Goal: Task Accomplishment & Management: Complete application form

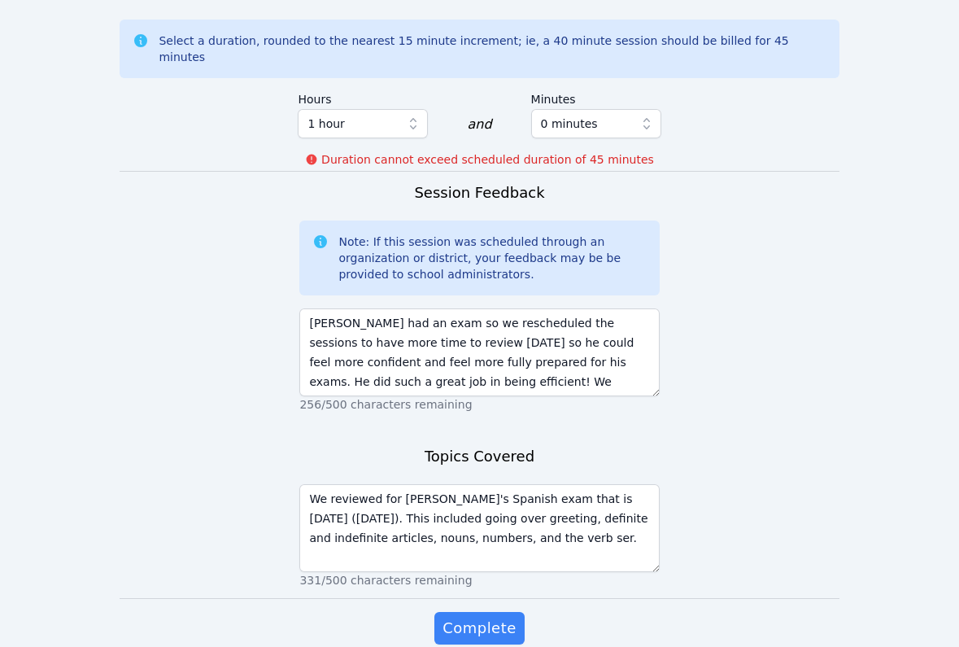
scroll to position [1259, 0]
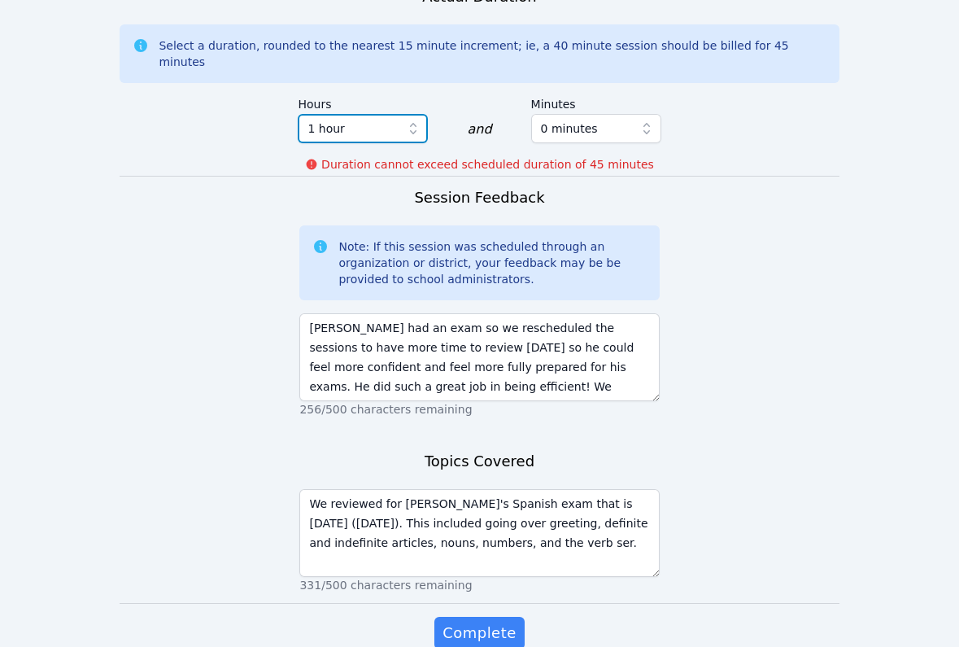
click at [385, 119] on span "1 hour" at bounding box center [351, 129] width 88 height 20
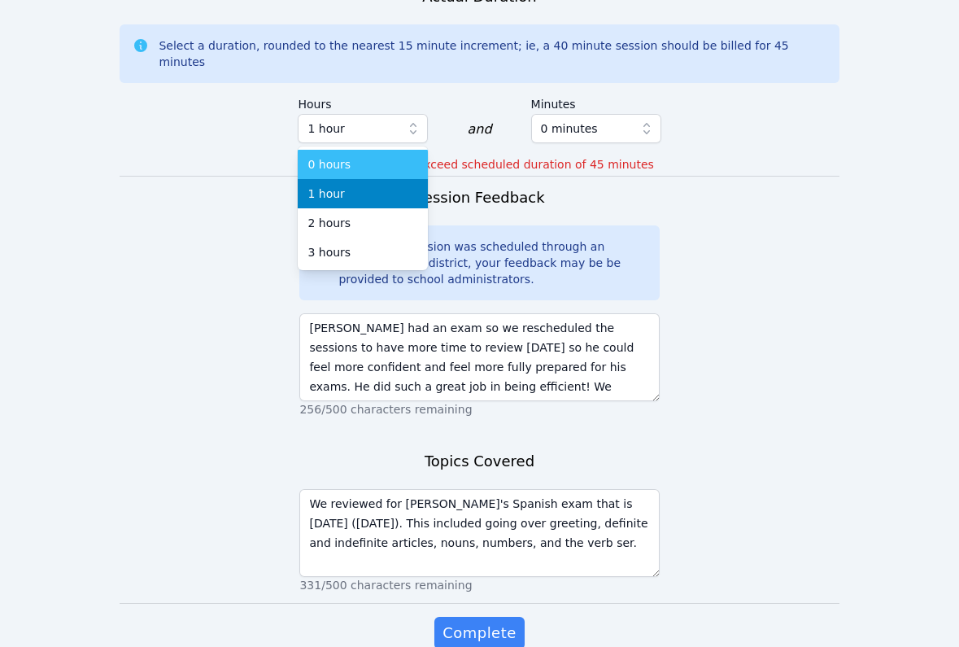
click at [371, 156] on div "0 hours" at bounding box center [362, 164] width 111 height 16
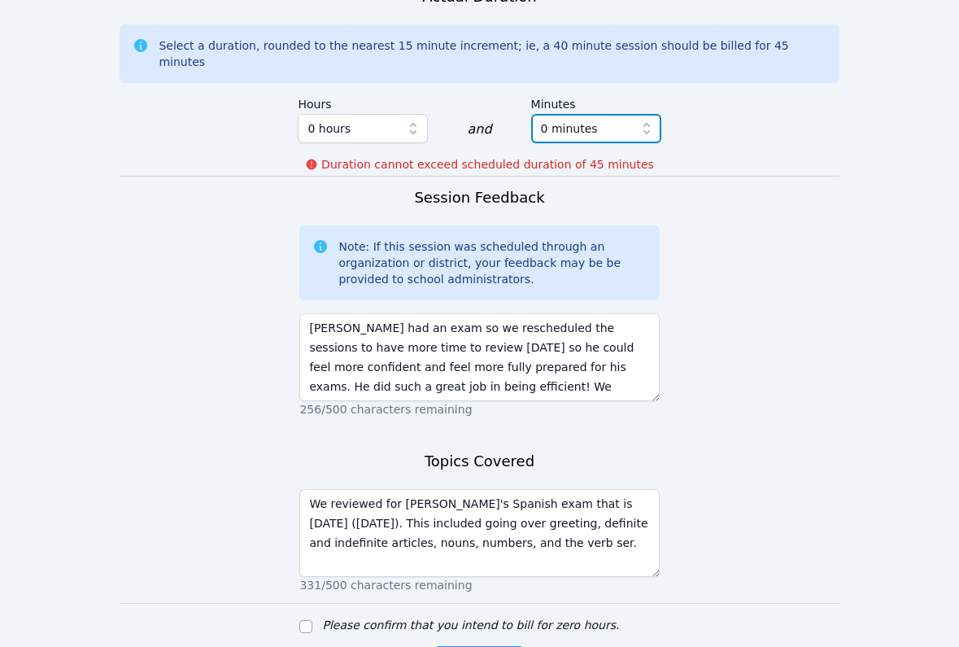
click at [548, 119] on span "0 minutes" at bounding box center [569, 129] width 57 height 20
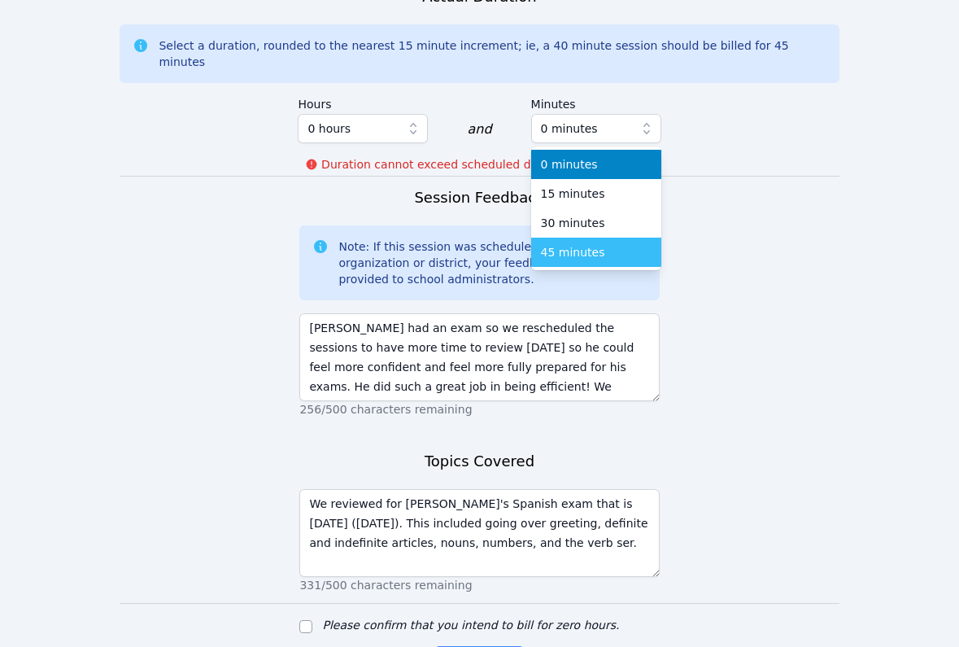
click at [556, 244] on span "45 minutes" at bounding box center [573, 252] width 64 height 16
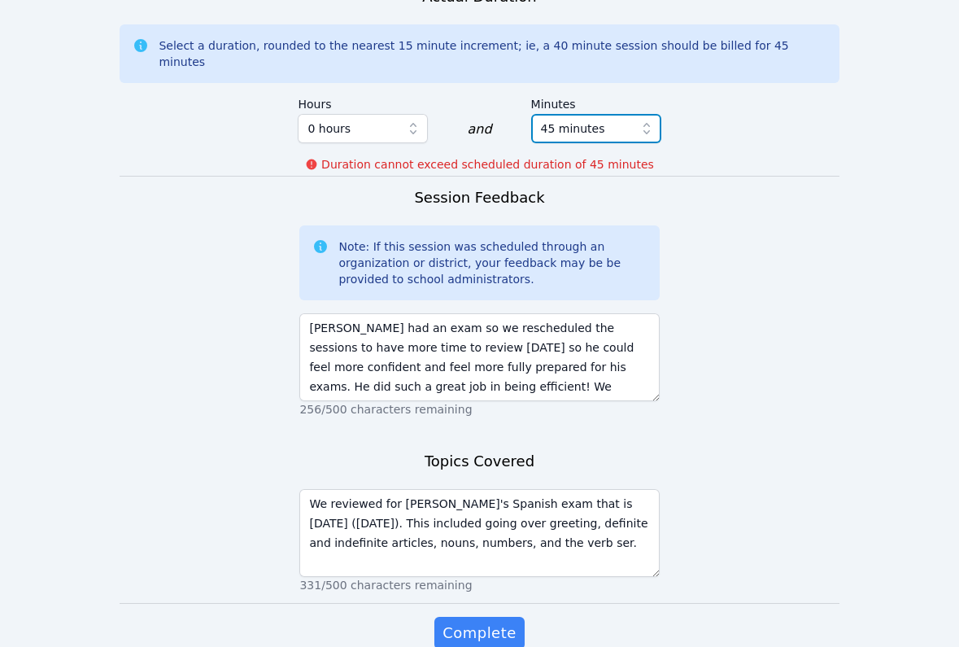
click at [577, 119] on span "45 minutes" at bounding box center [573, 129] width 64 height 20
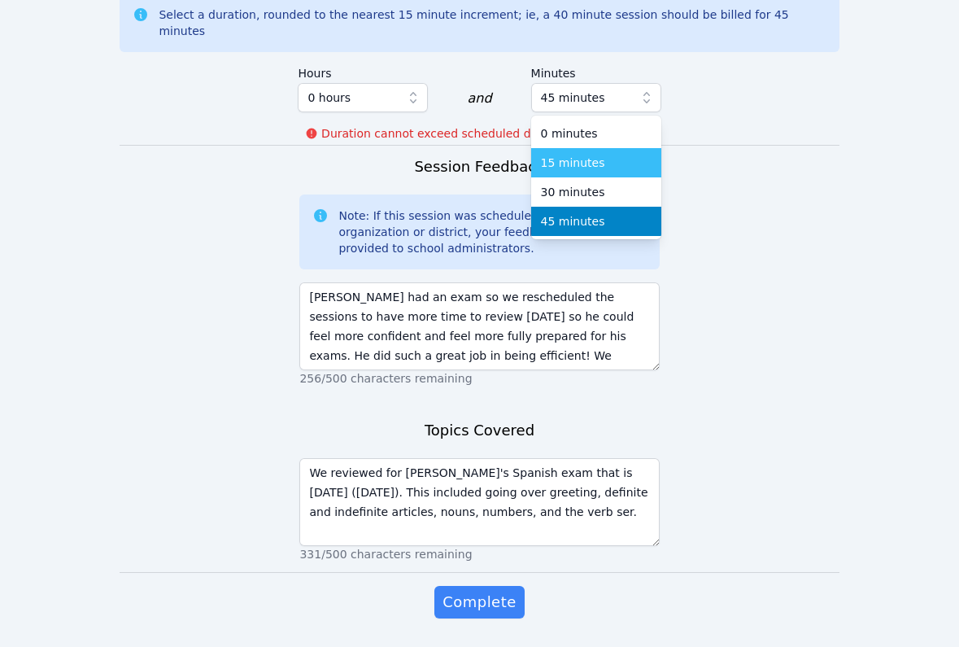
scroll to position [1291, 0]
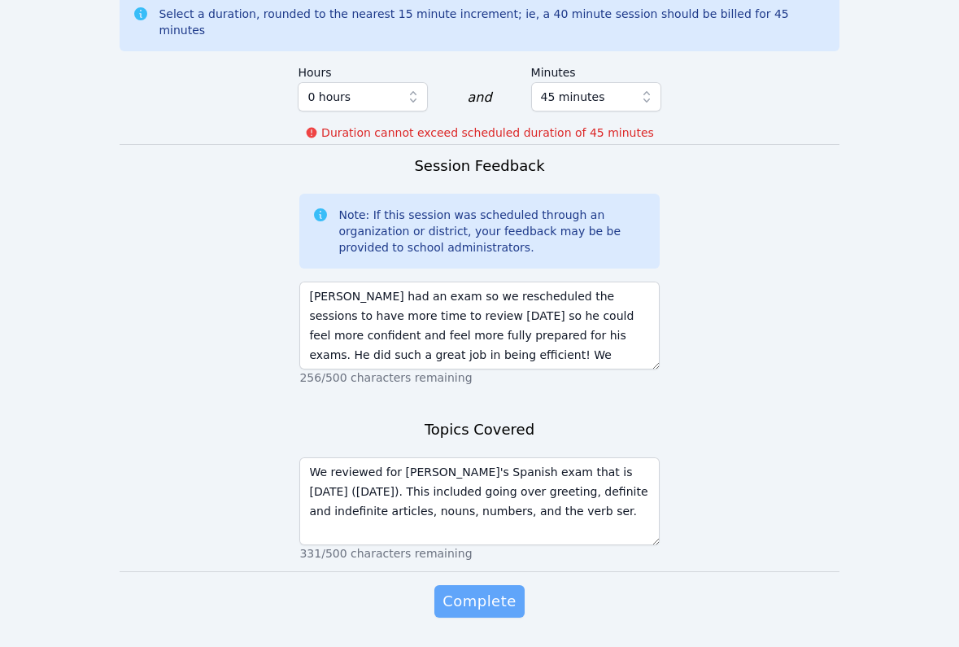
click at [511, 590] on span "Complete" at bounding box center [478, 601] width 73 height 23
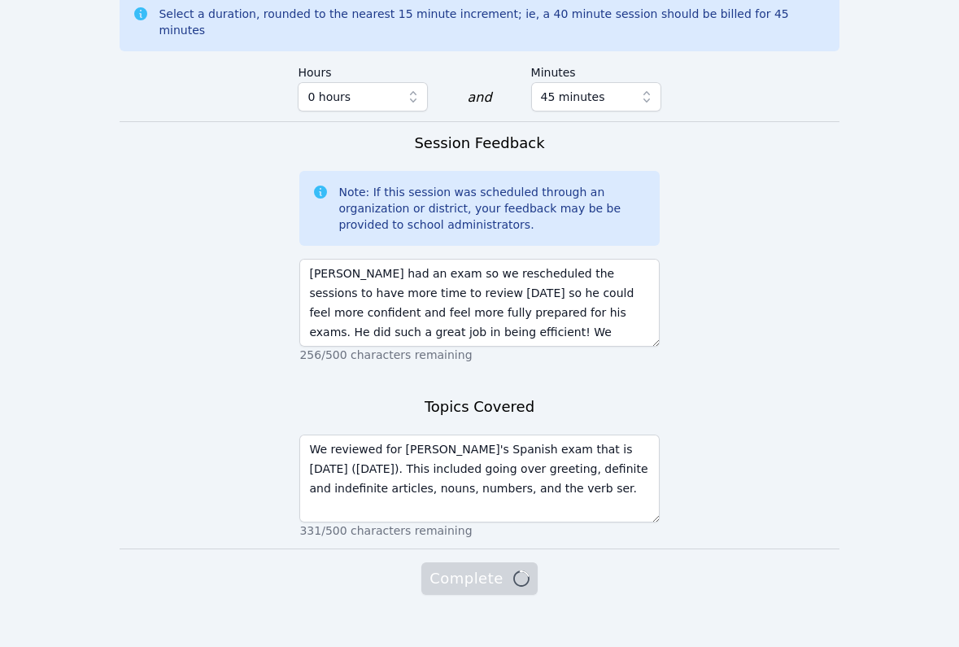
scroll to position [1268, 0]
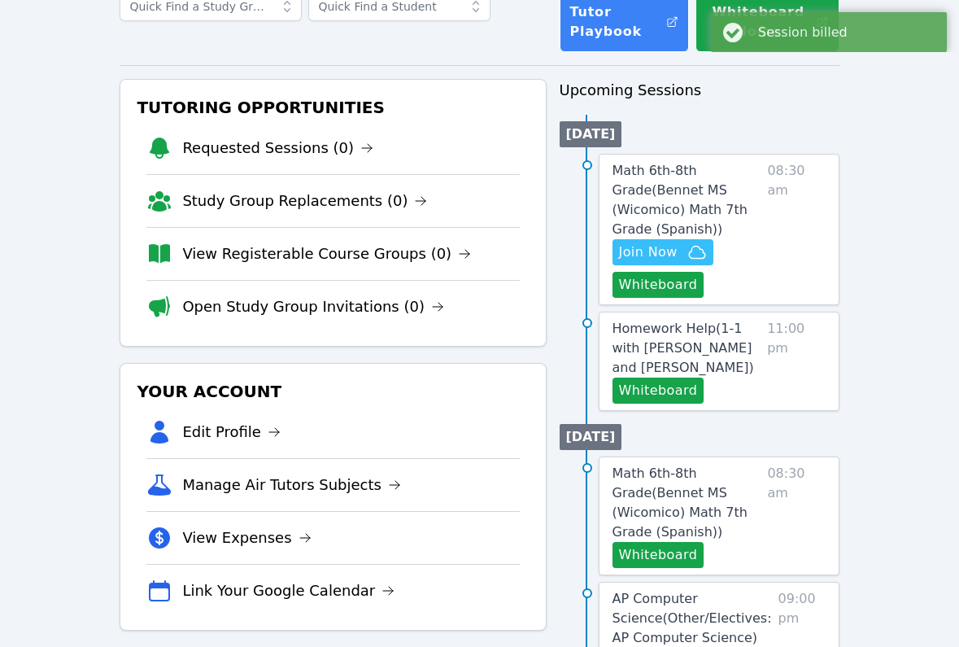
scroll to position [91, 0]
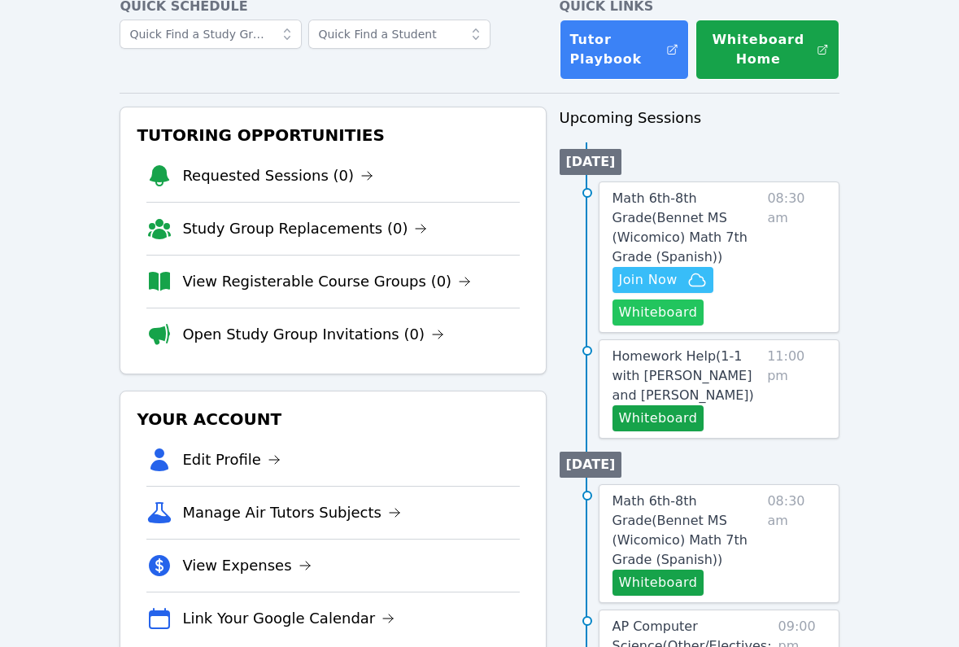
click at [632, 314] on button "Whiteboard" at bounding box center [658, 312] width 92 height 26
click at [645, 200] on span "Math 6th-8th Grade ( Bennet MS (Wicomico) Math 7th Grade (Spanish) )" at bounding box center [679, 227] width 135 height 74
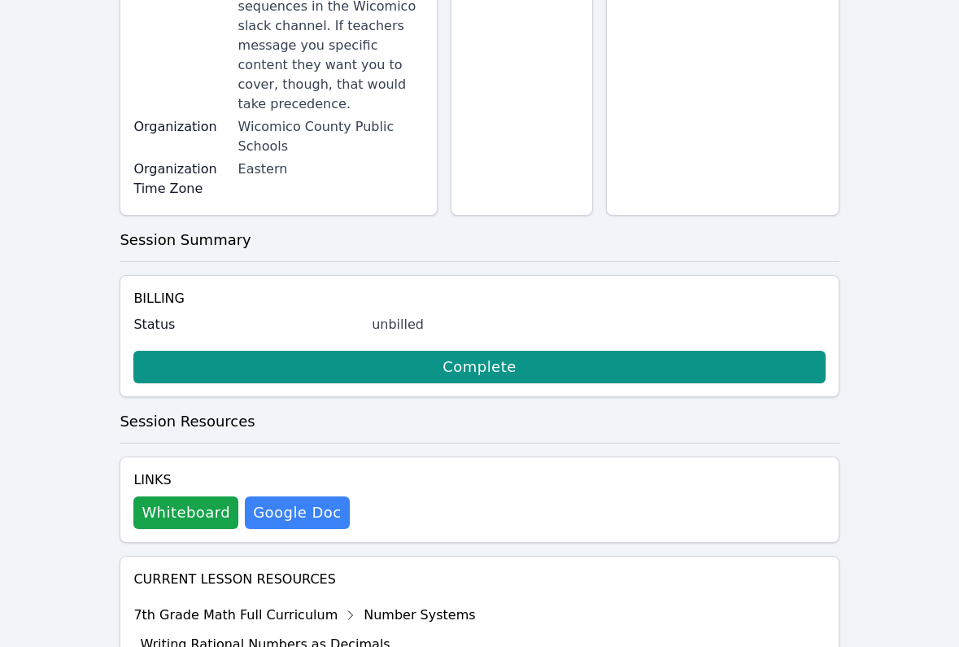
scroll to position [628, 0]
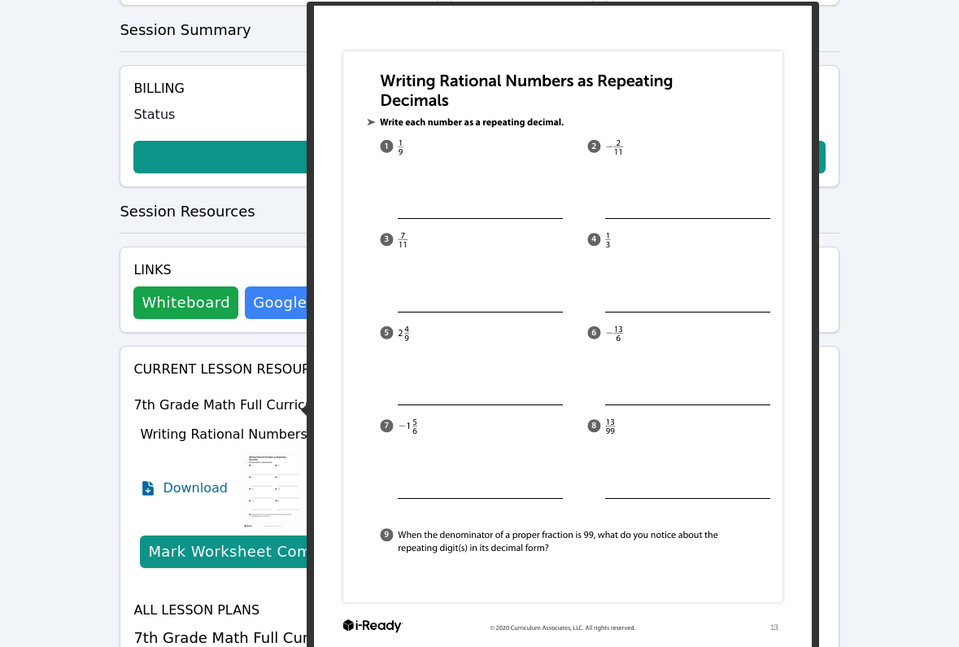
click at [274, 447] on img at bounding box center [272, 487] width 63 height 81
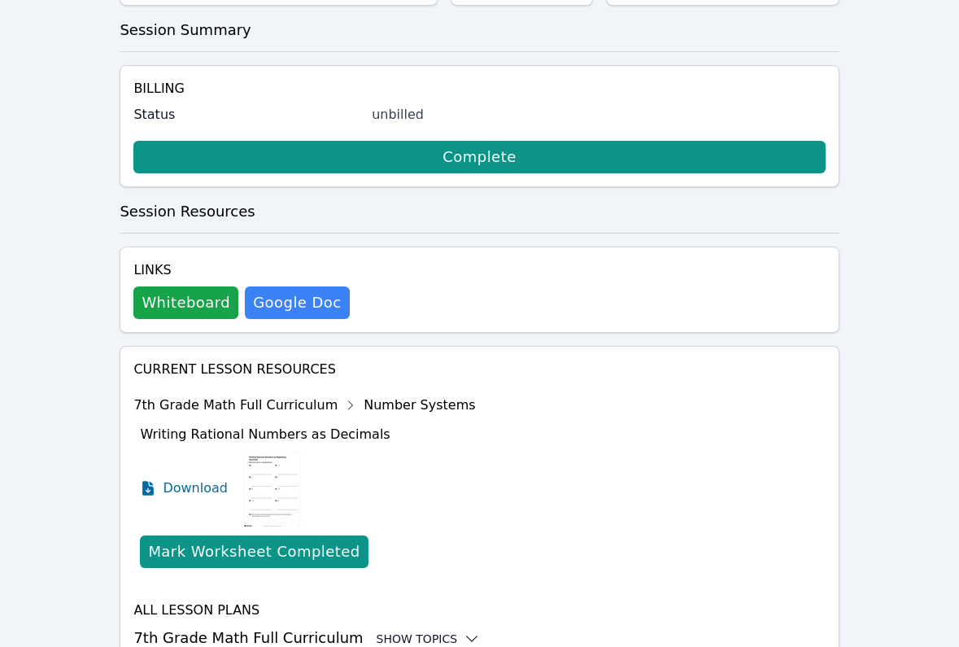
click at [414, 630] on div "Show Topics" at bounding box center [429, 638] width 104 height 16
click at [432, 630] on div "Show Topics" at bounding box center [429, 638] width 104 height 16
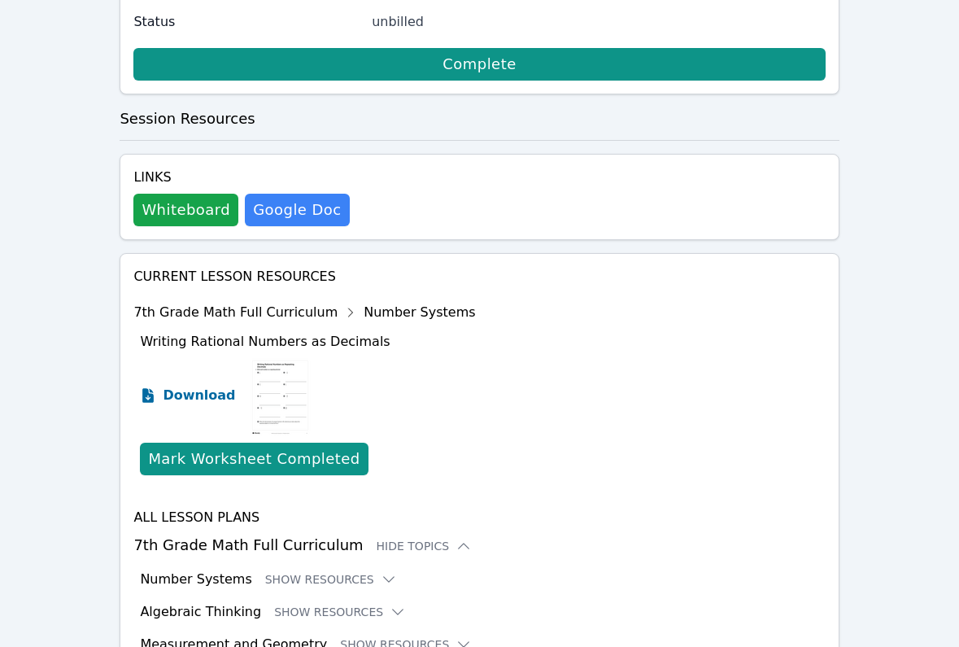
scroll to position [761, 0]
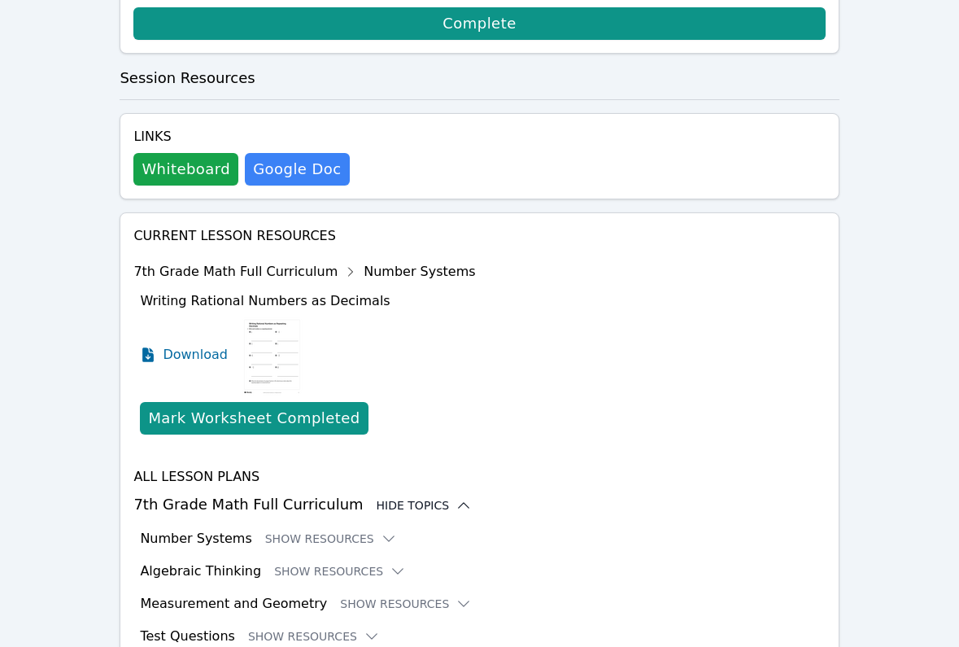
click at [392, 497] on div "Hide Topics" at bounding box center [425, 505] width 96 height 16
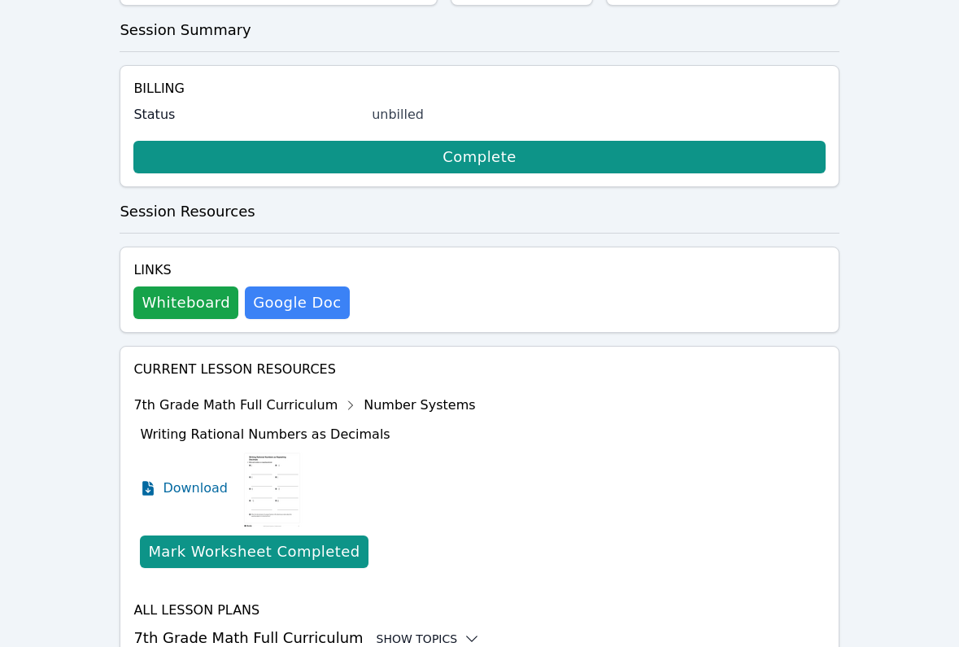
click at [377, 630] on div "Show Topics" at bounding box center [429, 638] width 104 height 16
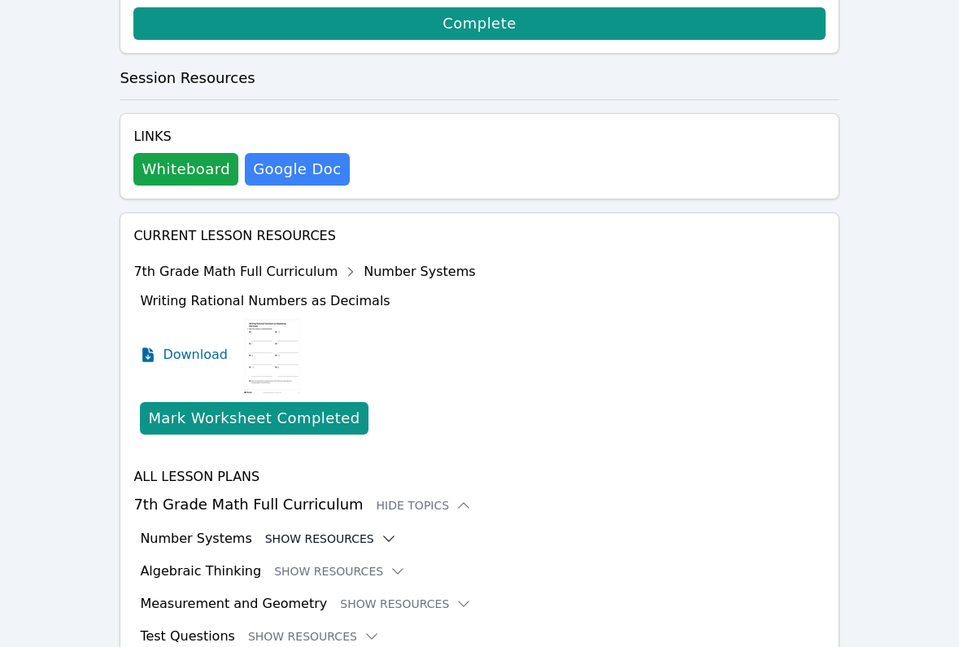
click at [329, 530] on button "Show Resources" at bounding box center [331, 538] width 132 height 16
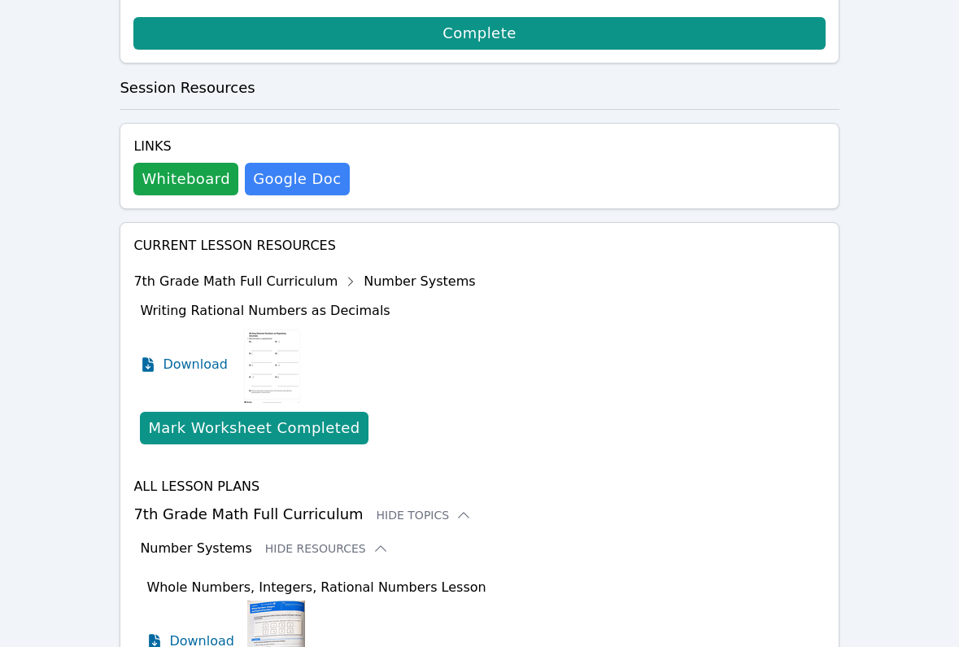
scroll to position [743, 0]
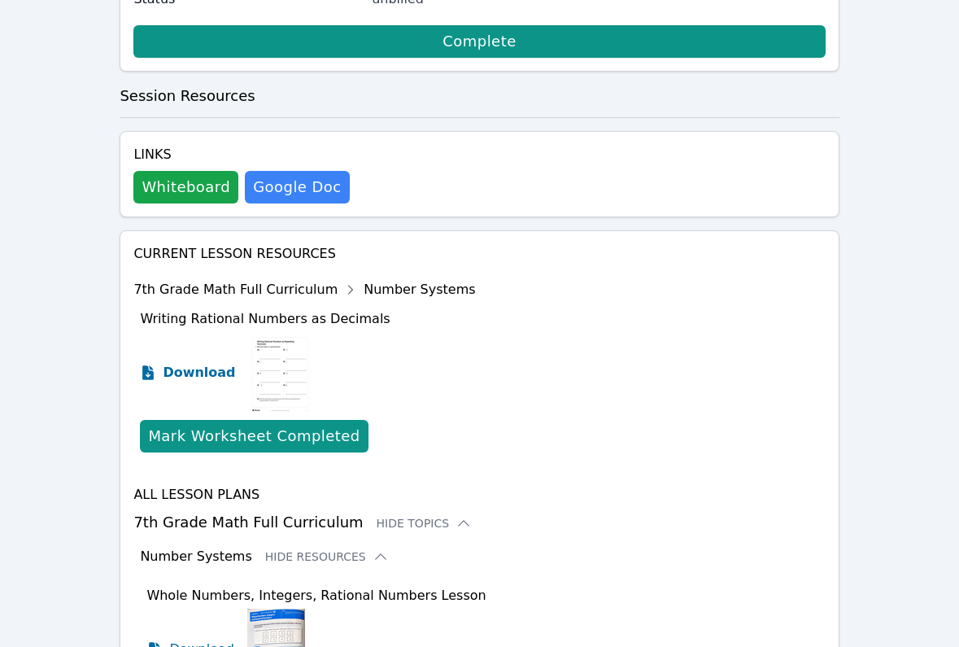
click at [203, 363] on span "Download" at bounding box center [199, 373] width 72 height 20
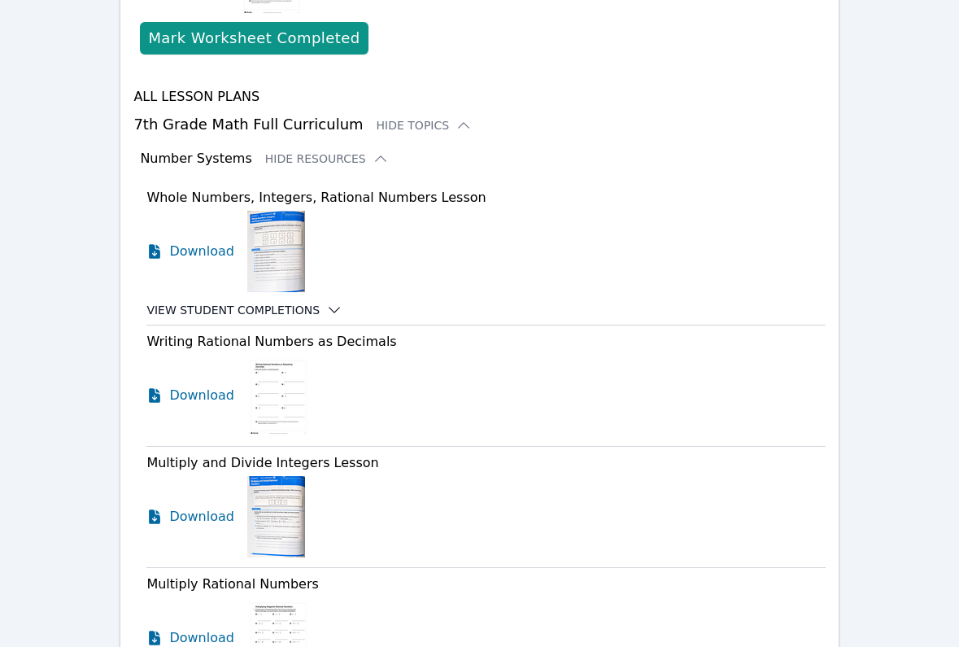
scroll to position [1142, 0]
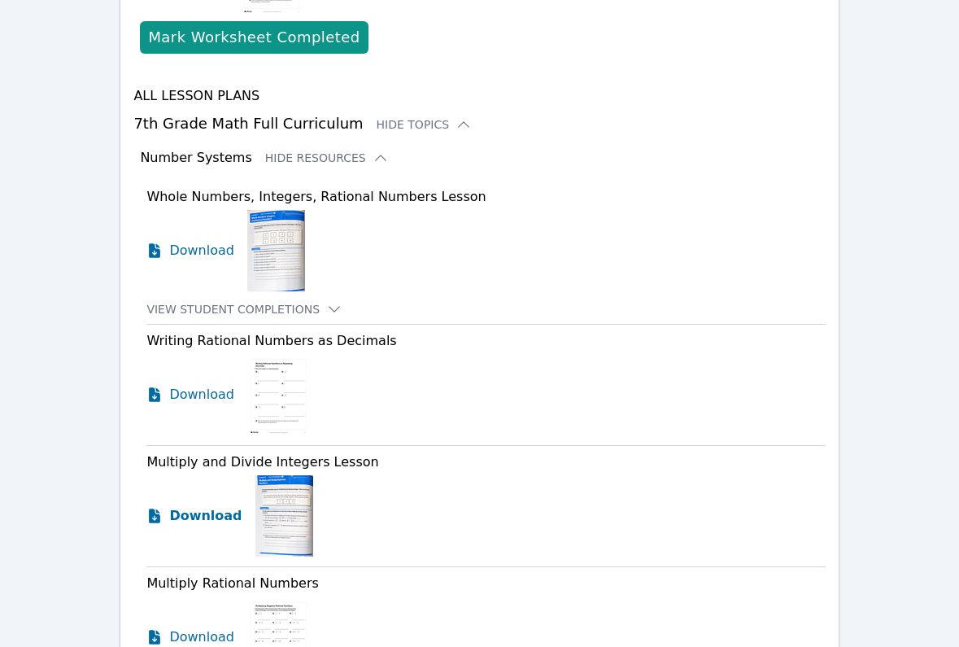
click at [214, 506] on span "Download" at bounding box center [205, 516] width 72 height 20
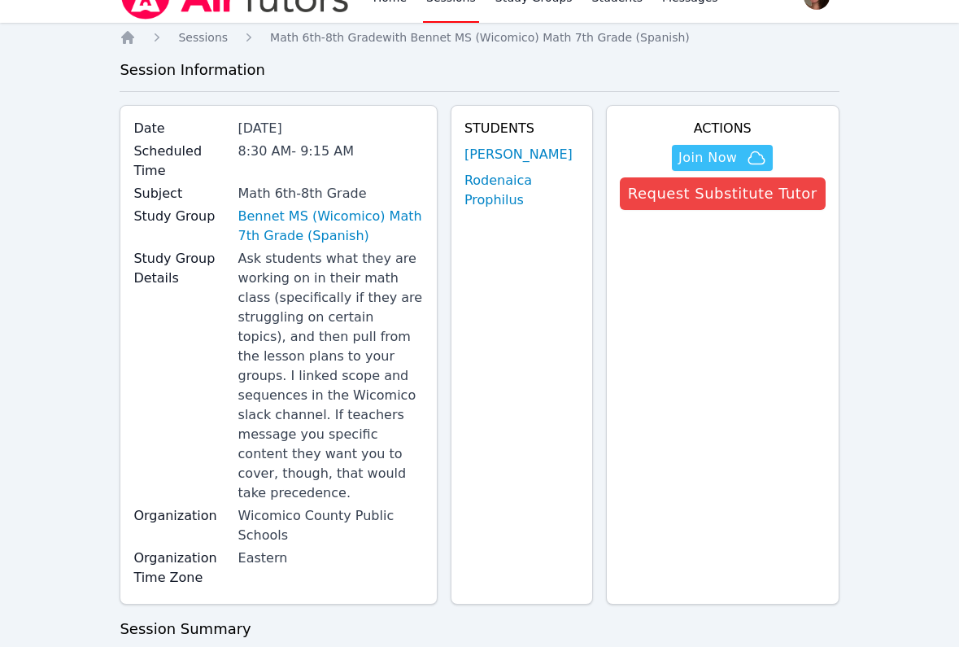
scroll to position [0, 0]
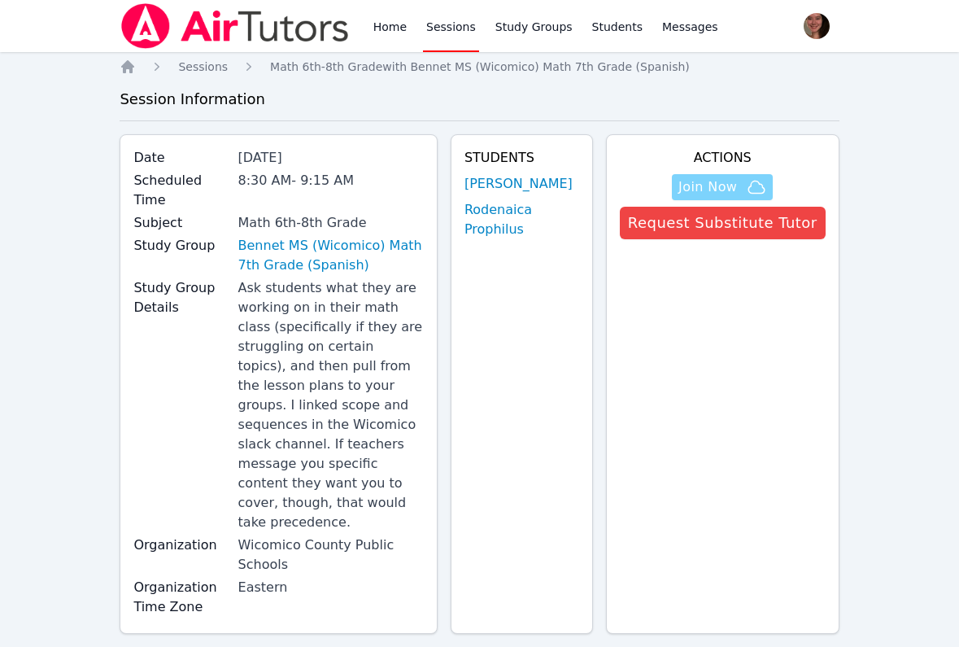
click at [691, 189] on span "Join Now" at bounding box center [707, 187] width 59 height 20
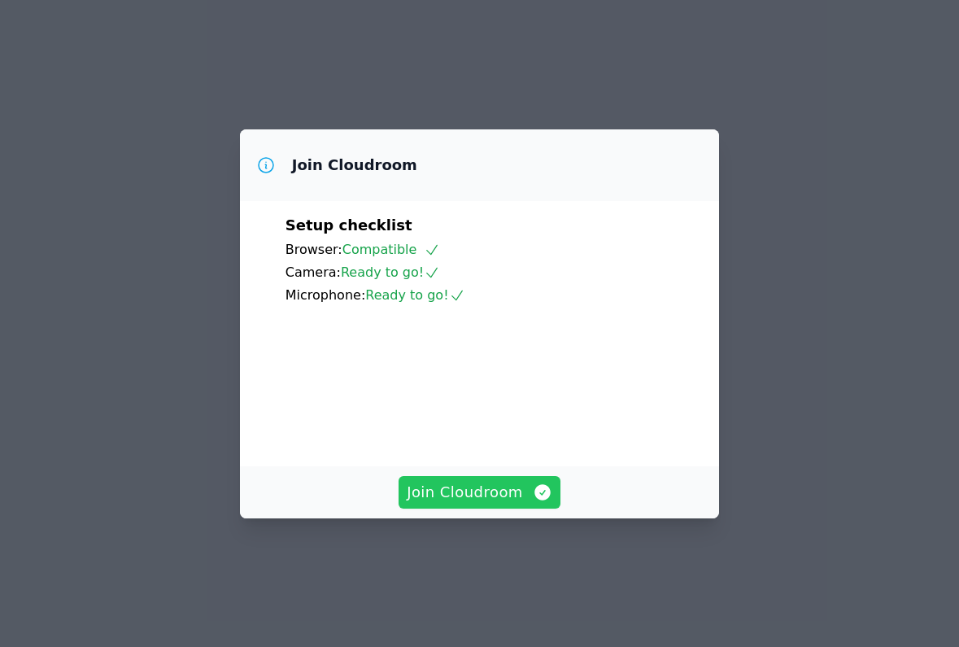
click at [505, 503] on span "Join Cloudroom" at bounding box center [480, 492] width 146 height 23
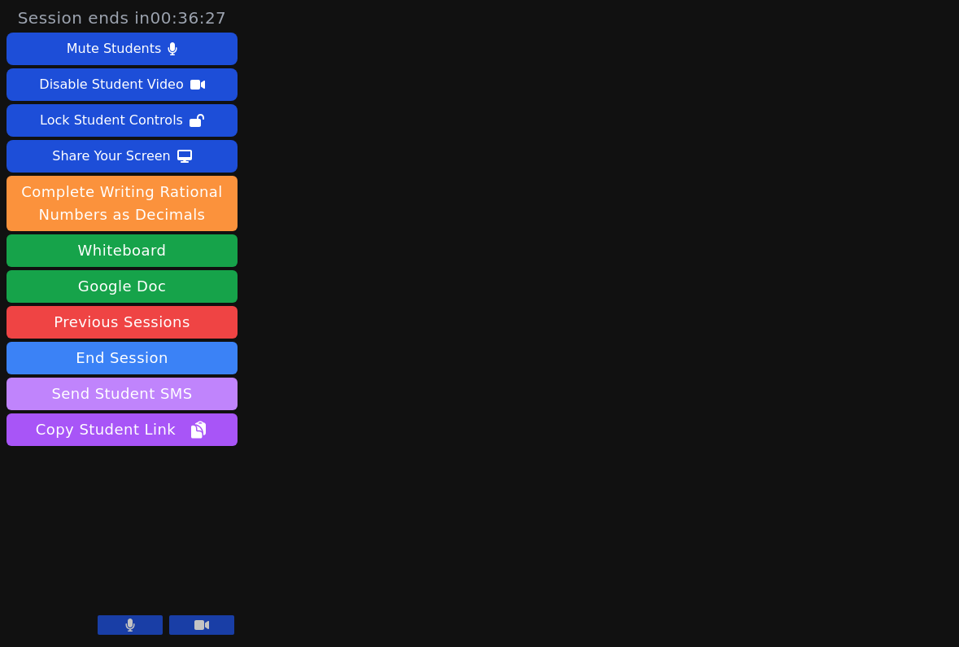
click at [201, 386] on button "Send Student SMS" at bounding box center [122, 393] width 231 height 33
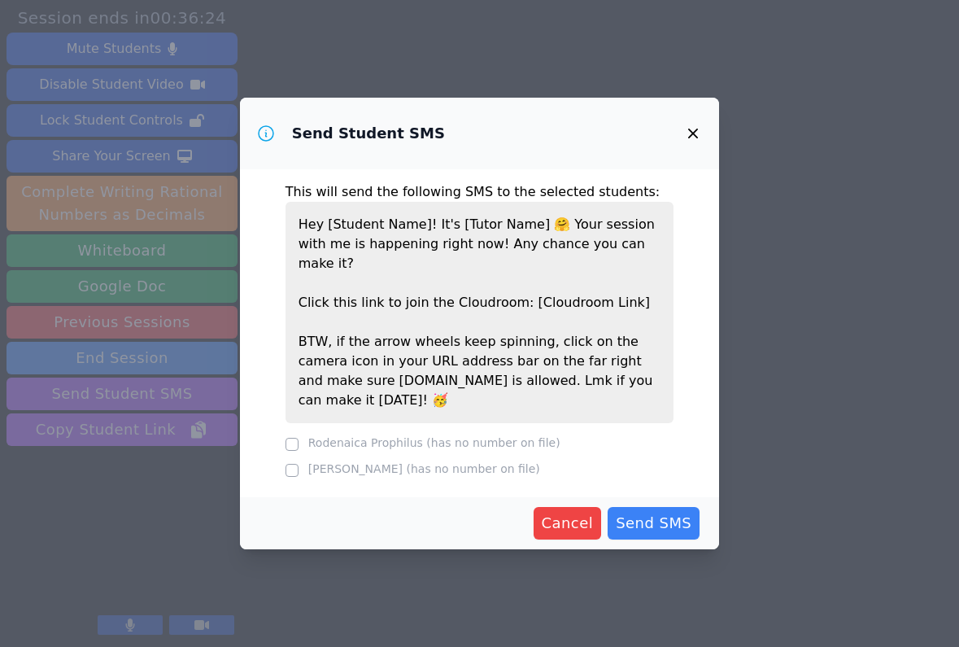
click at [288, 434] on div at bounding box center [291, 444] width 13 height 20
click at [290, 434] on div at bounding box center [291, 444] width 13 height 20
click at [693, 138] on icon "button" at bounding box center [693, 133] width 10 height 10
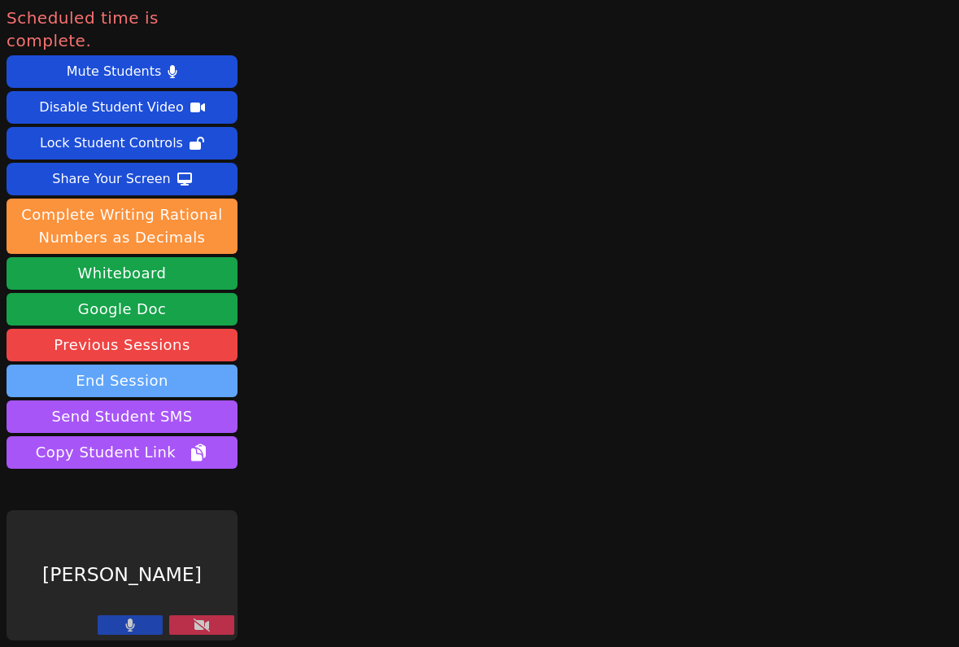
click at [220, 364] on button "End Session" at bounding box center [122, 380] width 231 height 33
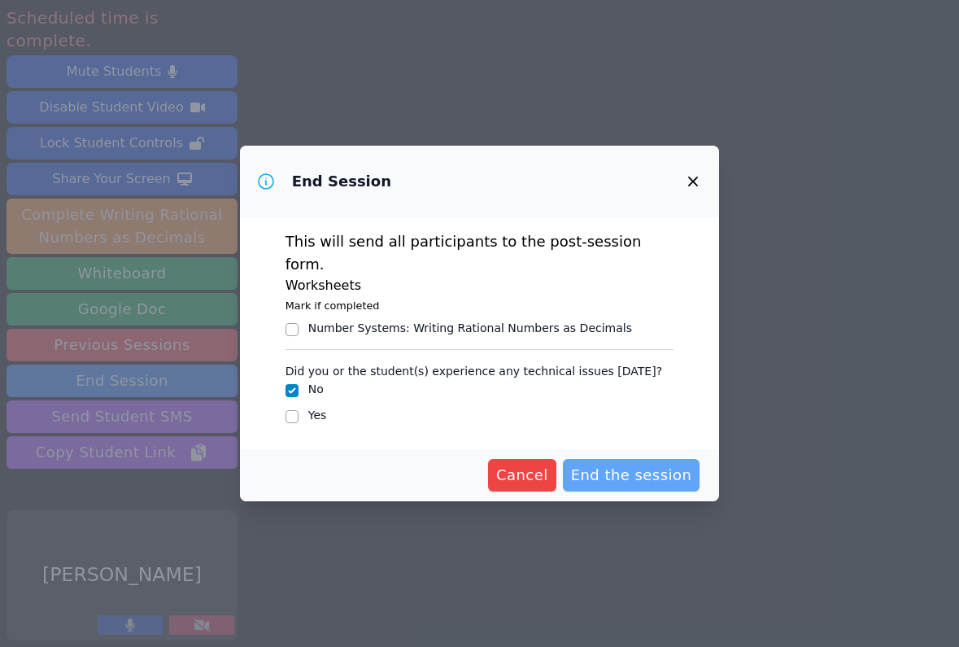
click at [625, 464] on span "End the session" at bounding box center [631, 475] width 121 height 23
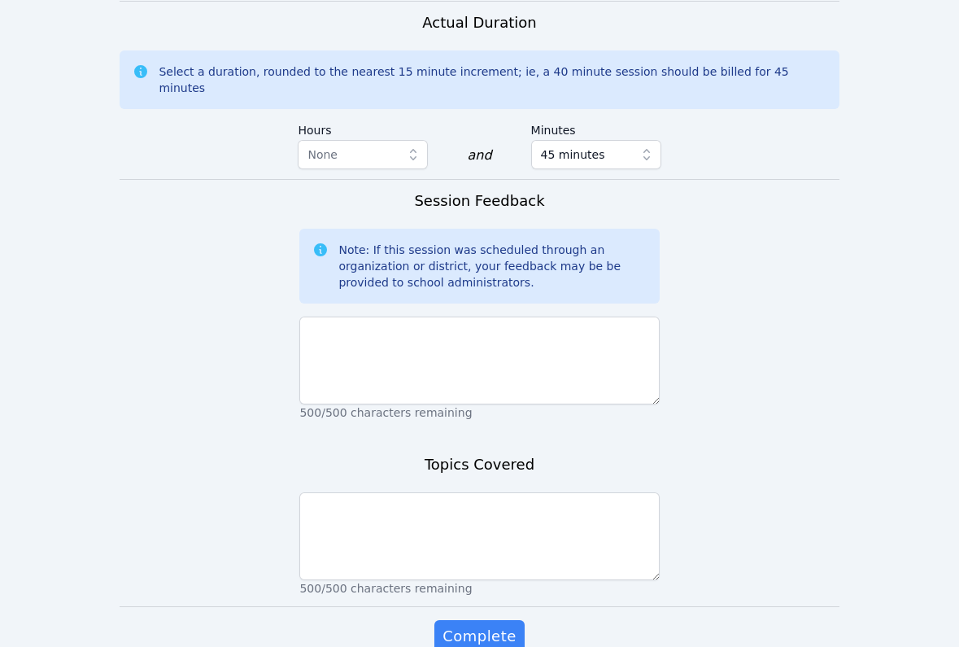
scroll to position [1323, 0]
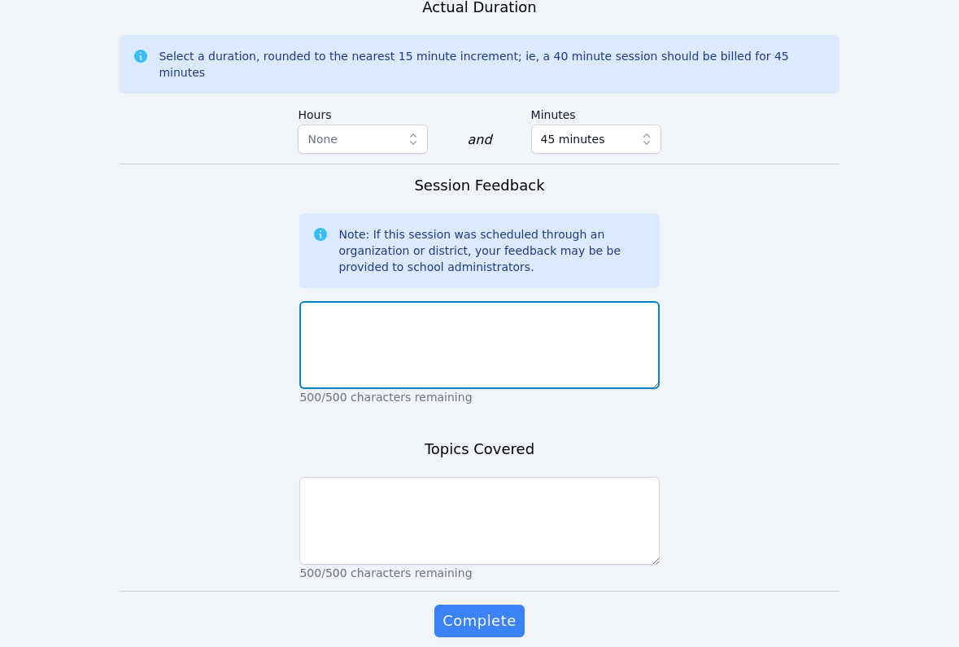
click at [494, 301] on textarea at bounding box center [478, 345] width 359 height 88
click at [338, 301] on textarea "Students were not able to make it today. The reason is unknown." at bounding box center [478, 345] width 359 height 88
type textarea "Both students were not able to make it today. The reason is unknown."
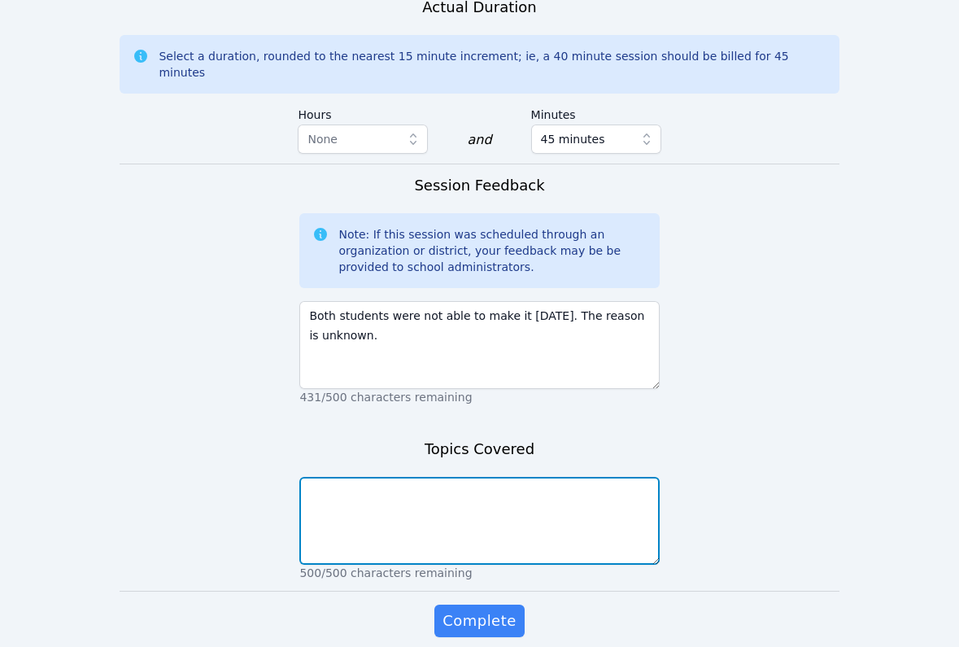
click at [387, 477] on textarea at bounding box center [478, 521] width 359 height 88
type textarea "N/A"
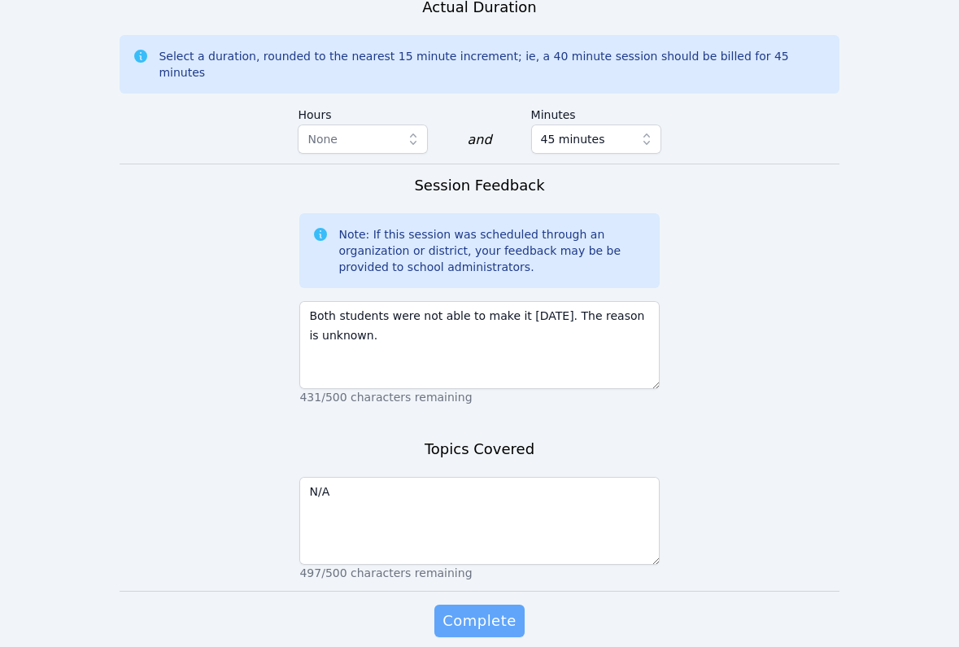
click at [471, 609] on span "Complete" at bounding box center [478, 620] width 73 height 23
